Goal: Task Accomplishment & Management: Use online tool/utility

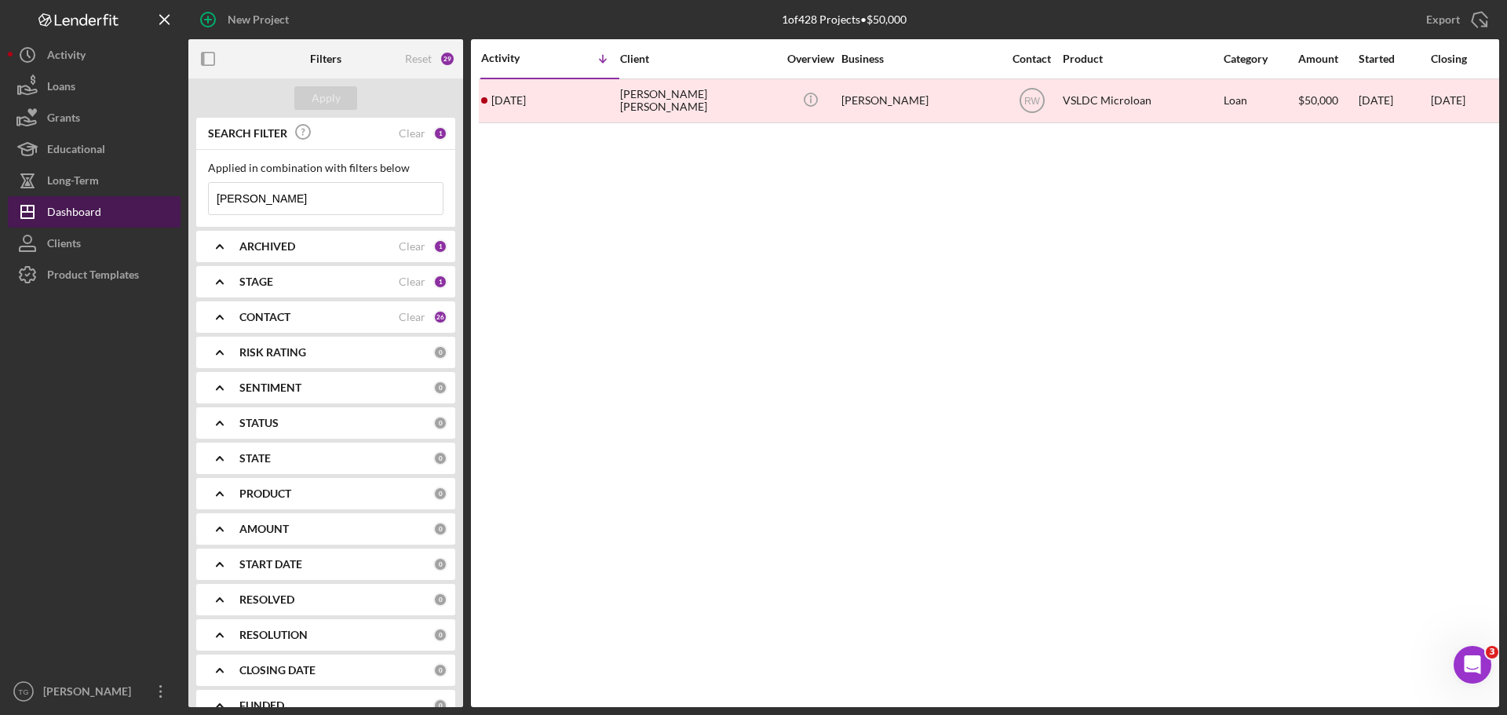
click at [83, 213] on div "Dashboard" at bounding box center [74, 213] width 54 height 35
click at [410, 137] on div "Clear" at bounding box center [412, 133] width 27 height 13
click at [314, 95] on div "Apply" at bounding box center [326, 98] width 29 height 24
